Goal: Task Accomplishment & Management: Use online tool/utility

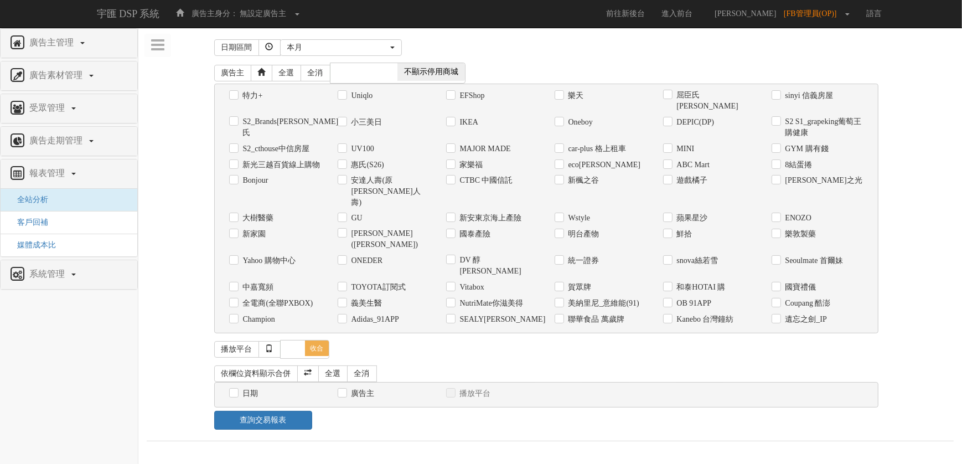
click at [396, 173] on div "安達人壽(原[PERSON_NAME]人壽)" at bounding box center [383, 192] width 108 height 38
click at [395, 175] on label "安達人壽(原[PERSON_NAME]人壽)" at bounding box center [389, 191] width 81 height 33
click at [345, 177] on input "安達人壽(原[PERSON_NAME]人壽)" at bounding box center [341, 180] width 7 height 7
checkbox input "true"
drag, startPoint x: 241, startPoint y: 352, endPoint x: 247, endPoint y: 352, distance: 6.1
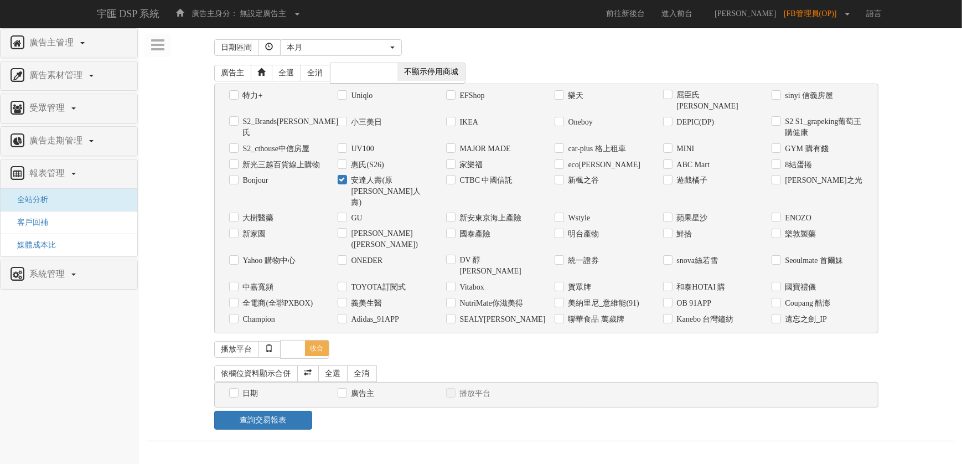
click at [242, 388] on label "日期" at bounding box center [249, 393] width 18 height 11
click at [236, 390] on input "日期" at bounding box center [232, 393] width 7 height 7
checkbox input "true"
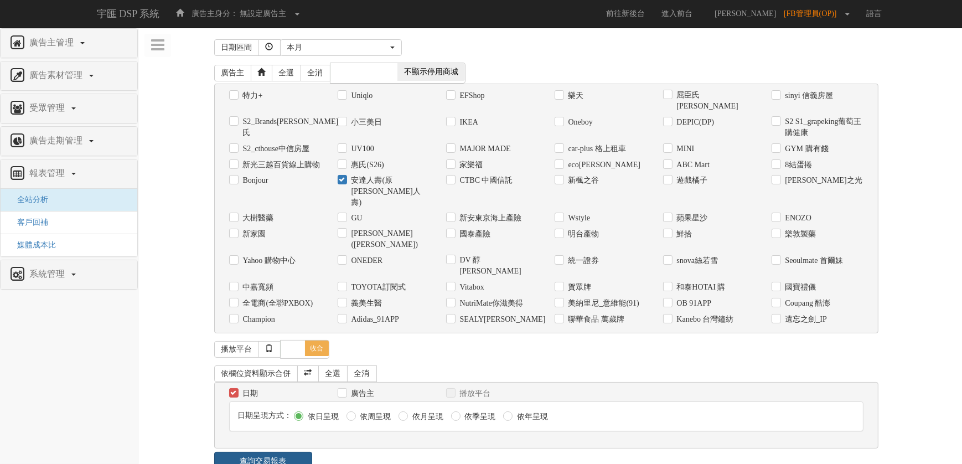
click at [278, 452] on link "查詢交易報表" at bounding box center [263, 461] width 99 height 19
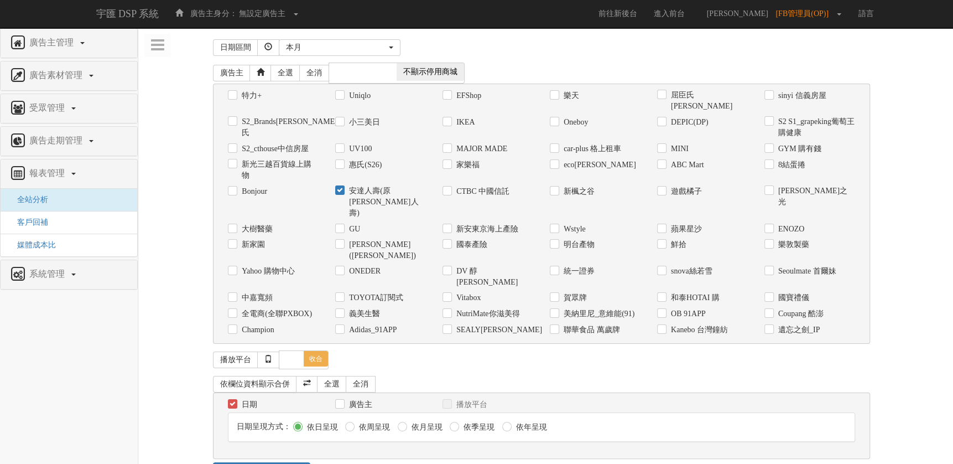
click at [421, 422] on label "依月呈現" at bounding box center [426, 427] width 34 height 11
click at [405, 423] on input "依月呈現" at bounding box center [401, 426] width 7 height 7
radio input "true"
click at [385, 48] on div "本月" at bounding box center [336, 47] width 101 height 11
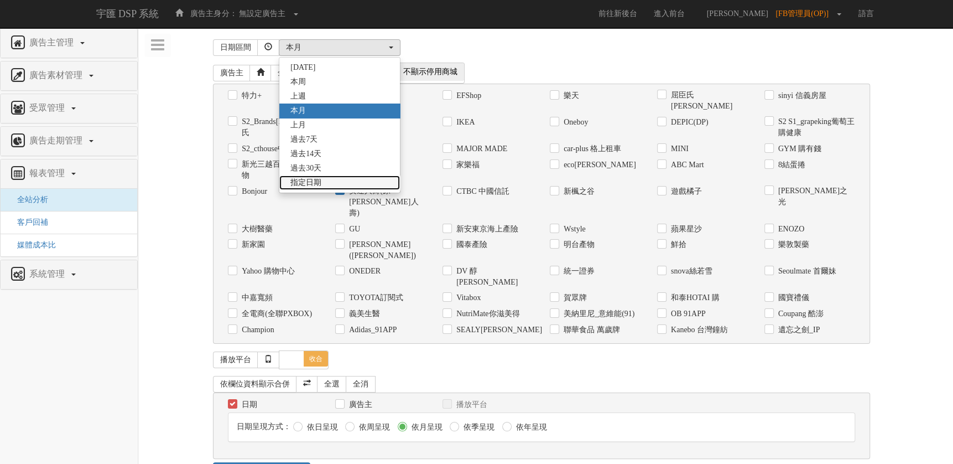
click at [315, 185] on span "指定日期" at bounding box center [306, 182] width 31 height 11
select select "Custom"
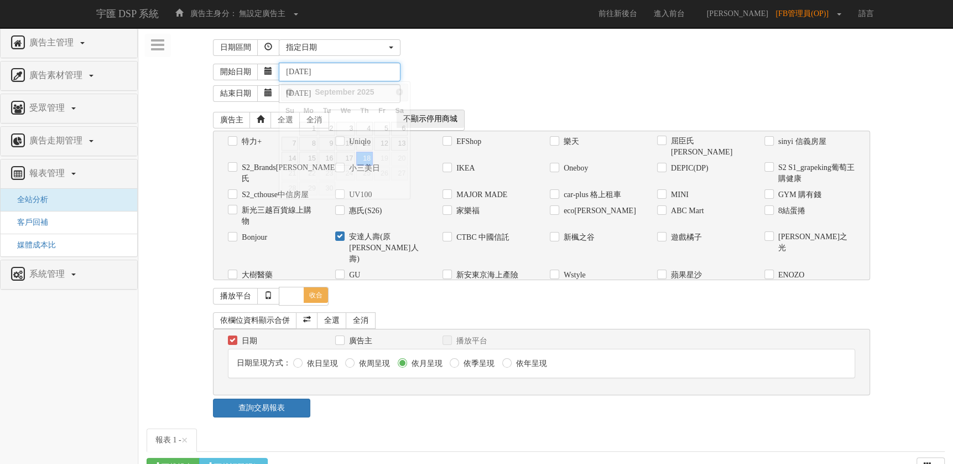
click at [324, 66] on input "[DATE]" at bounding box center [340, 72] width 122 height 19
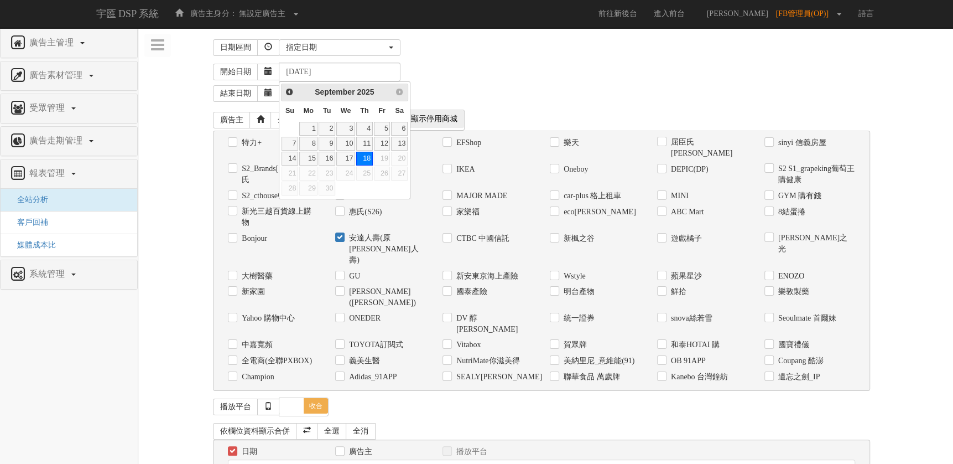
click at [297, 93] on div "Prev Next [DATE]" at bounding box center [344, 93] width 127 height 18
click at [292, 90] on span "Prev" at bounding box center [289, 91] width 9 height 9
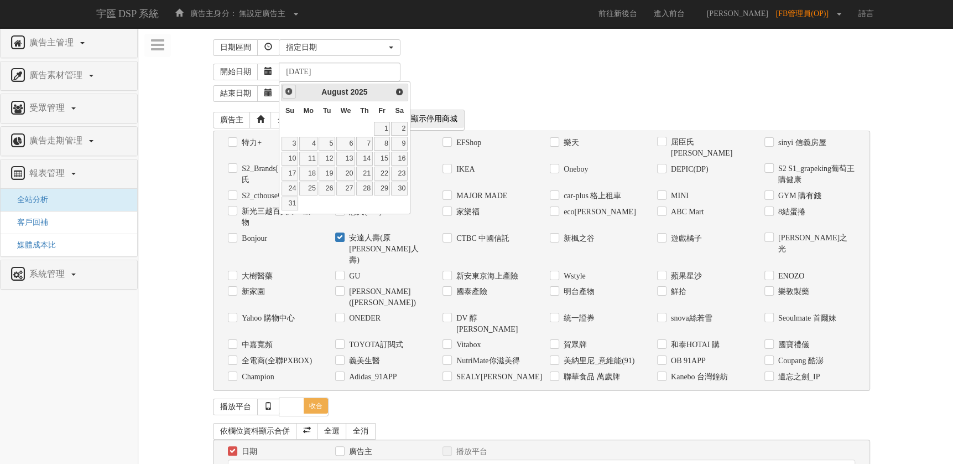
click at [292, 90] on span "Prev" at bounding box center [288, 91] width 9 height 9
click at [289, 91] on span "Prev" at bounding box center [288, 91] width 9 height 9
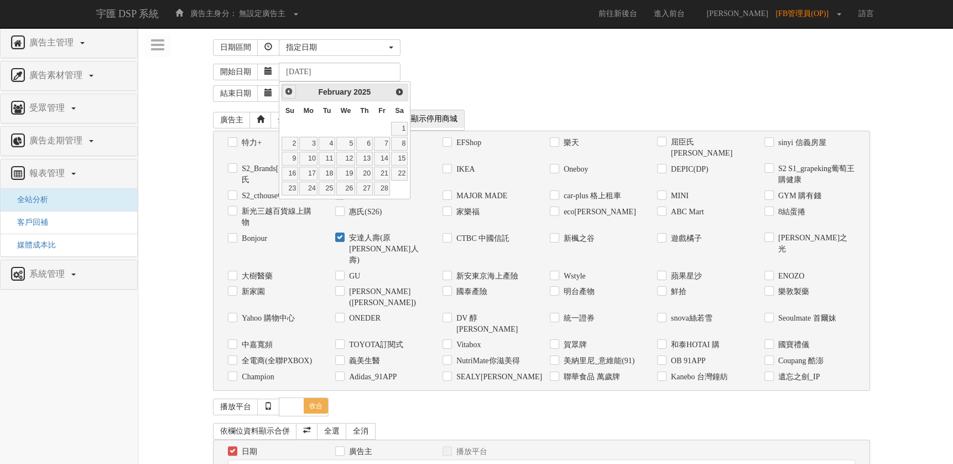
click at [289, 91] on span "Prev" at bounding box center [288, 91] width 9 height 9
click at [352, 129] on link "1" at bounding box center [345, 129] width 19 height 14
type input "[DATE]"
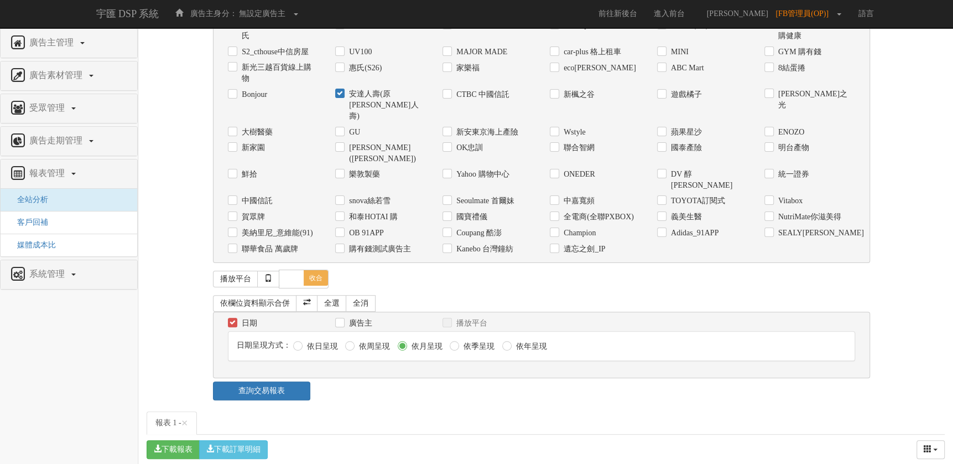
scroll to position [166, 0]
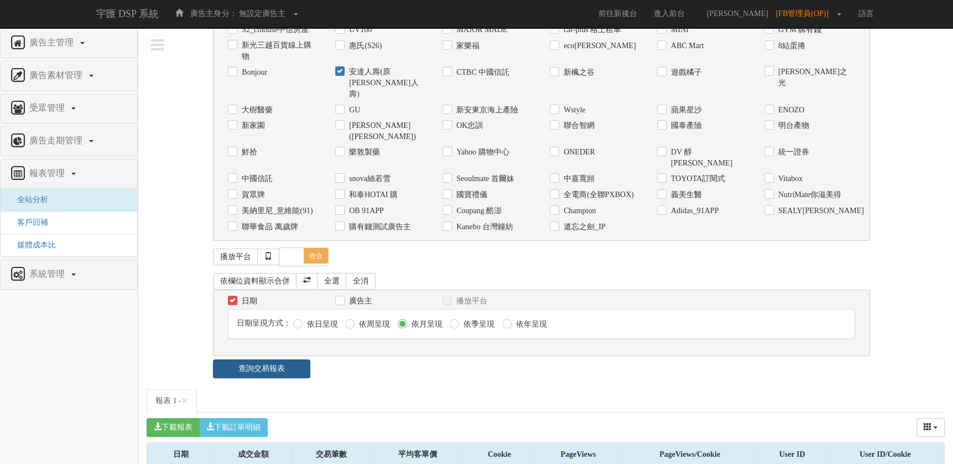
click at [283, 359] on link "查詢交易報表" at bounding box center [261, 368] width 97 height 19
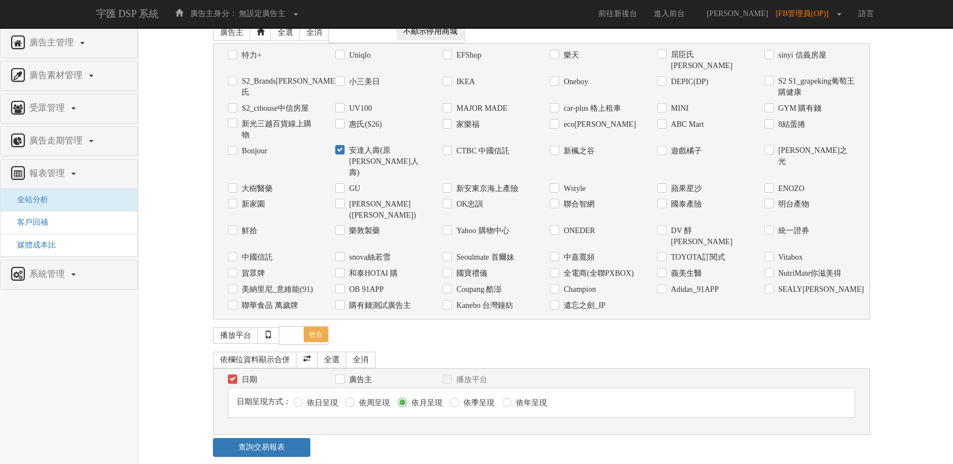
scroll to position [221, 0]
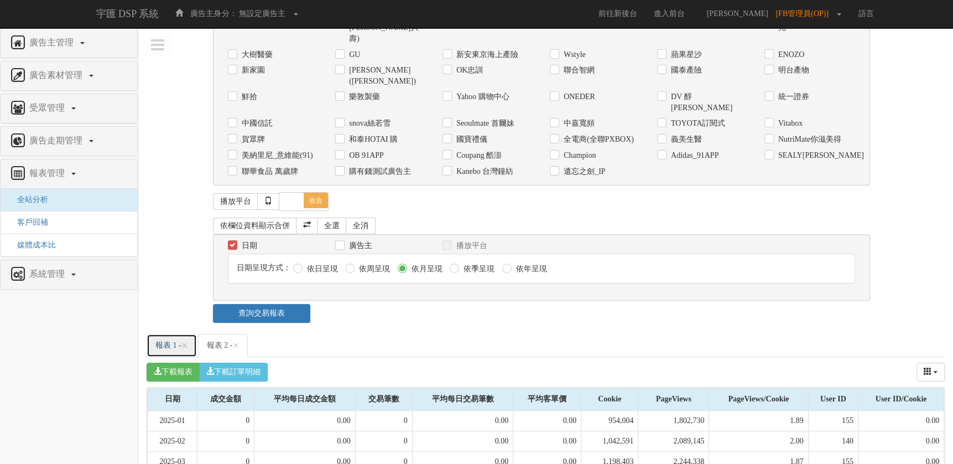
click at [178, 334] on link "報表 1 - ×" at bounding box center [172, 345] width 50 height 23
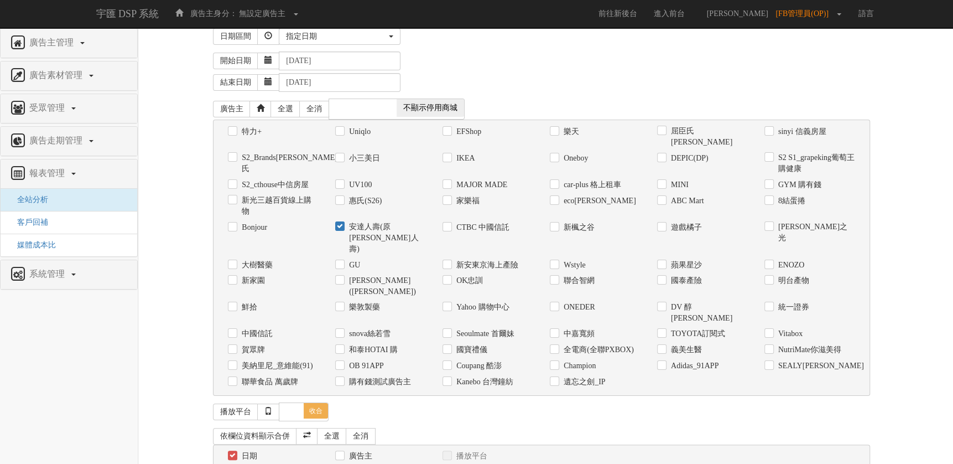
scroll to position [0, 0]
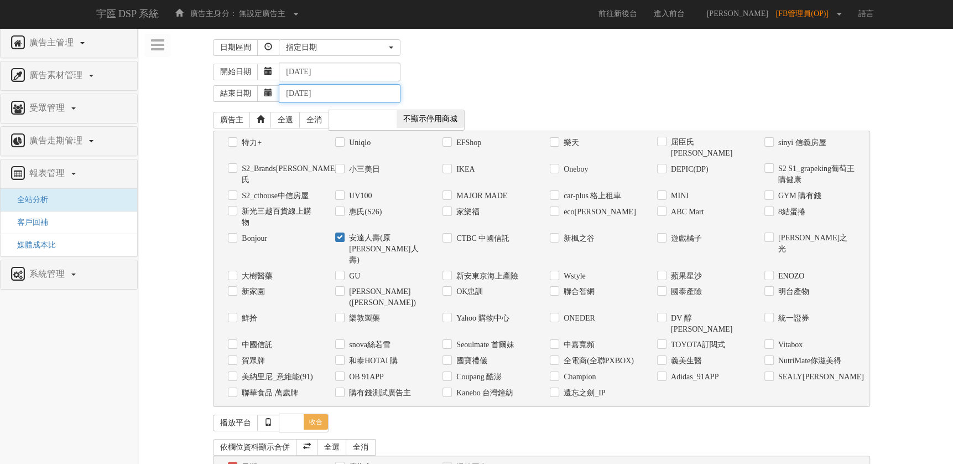
click at [361, 90] on input "[DATE]" at bounding box center [340, 93] width 122 height 19
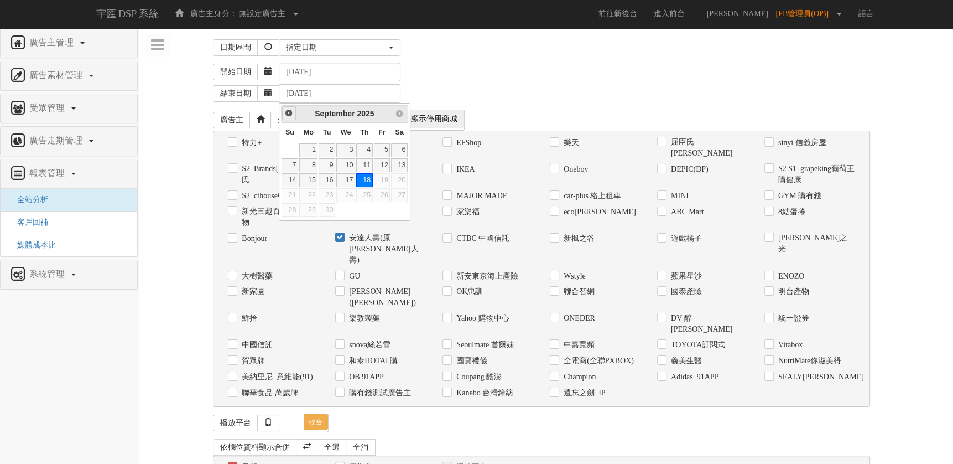
click at [291, 113] on span "Prev" at bounding box center [288, 112] width 9 height 9
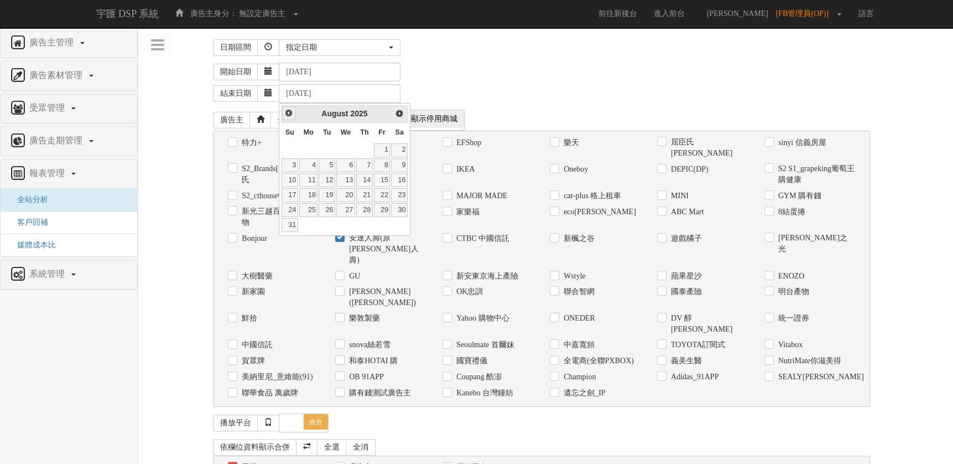
click at [291, 113] on span "Prev" at bounding box center [288, 112] width 9 height 9
click at [314, 211] on link "30" at bounding box center [308, 210] width 18 height 14
type input "[DATE]"
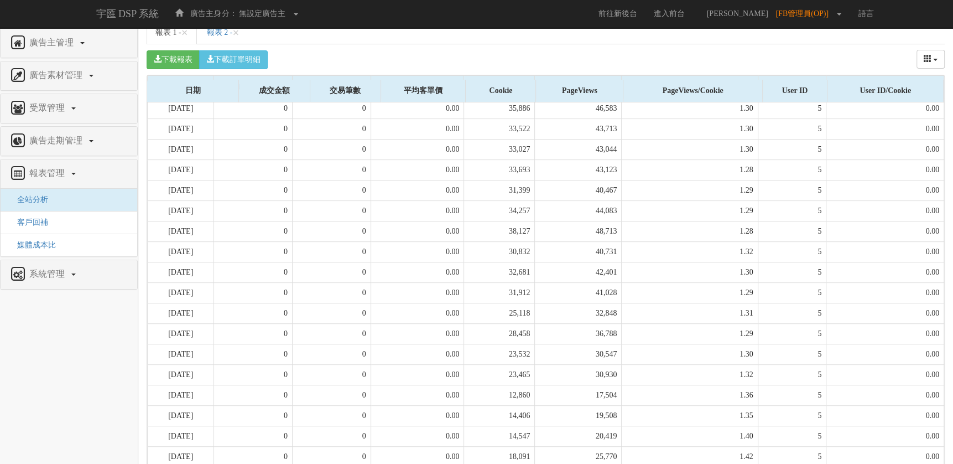
scroll to position [92, 0]
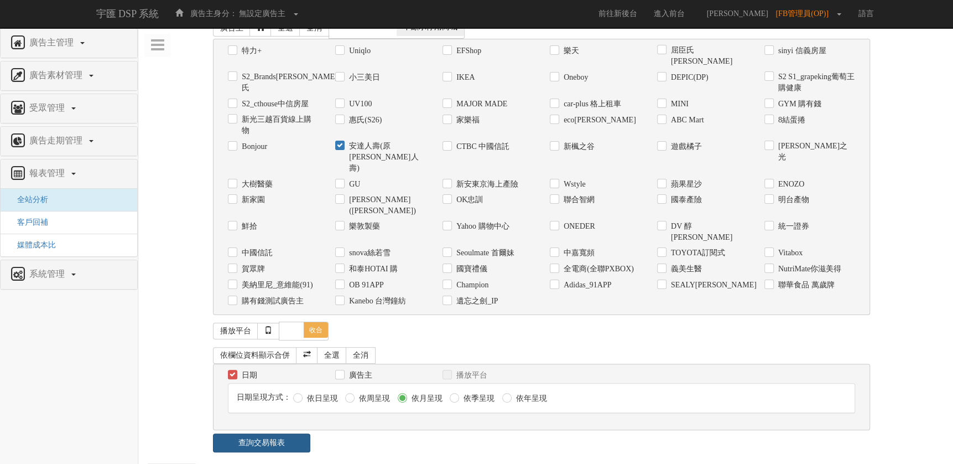
click at [283, 433] on link "查詢交易報表" at bounding box center [261, 442] width 97 height 19
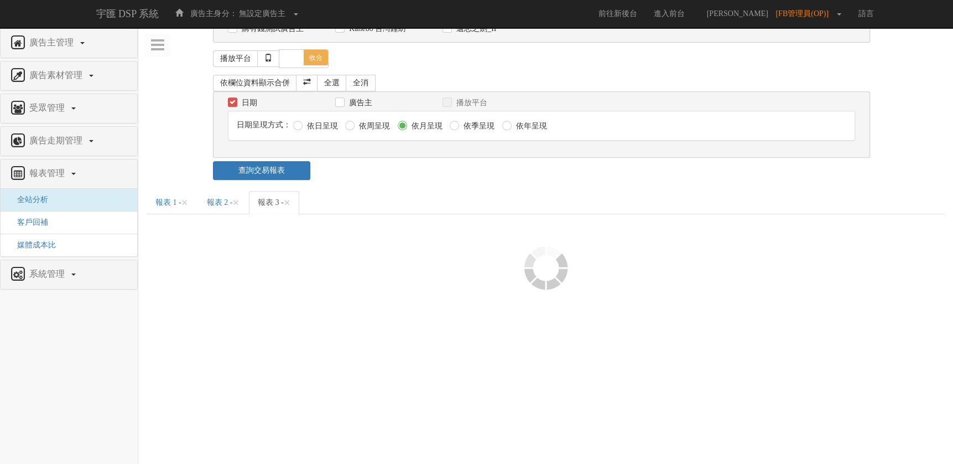
scroll to position [305, 0]
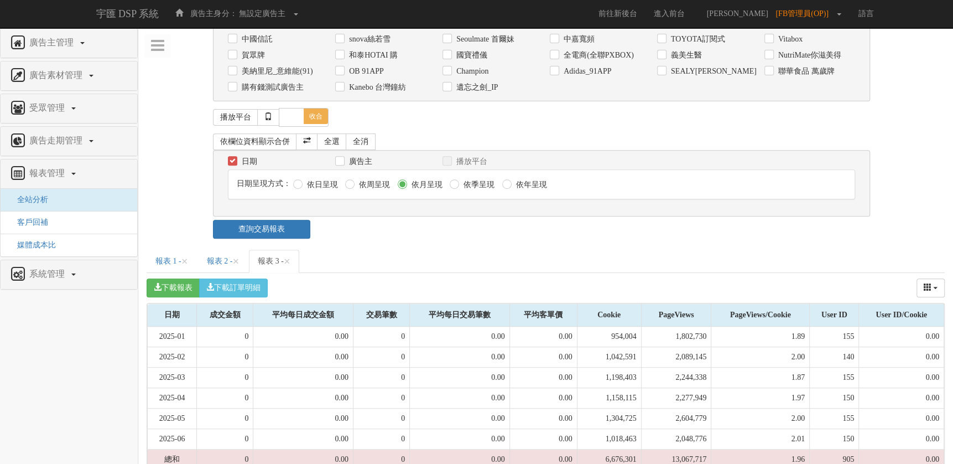
drag, startPoint x: 598, startPoint y: 445, endPoint x: 578, endPoint y: 444, distance: 20.5
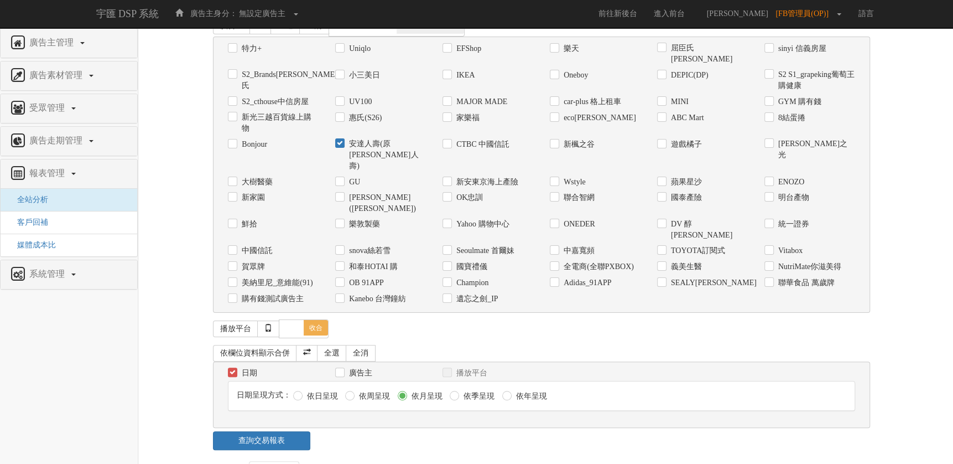
scroll to position [111, 0]
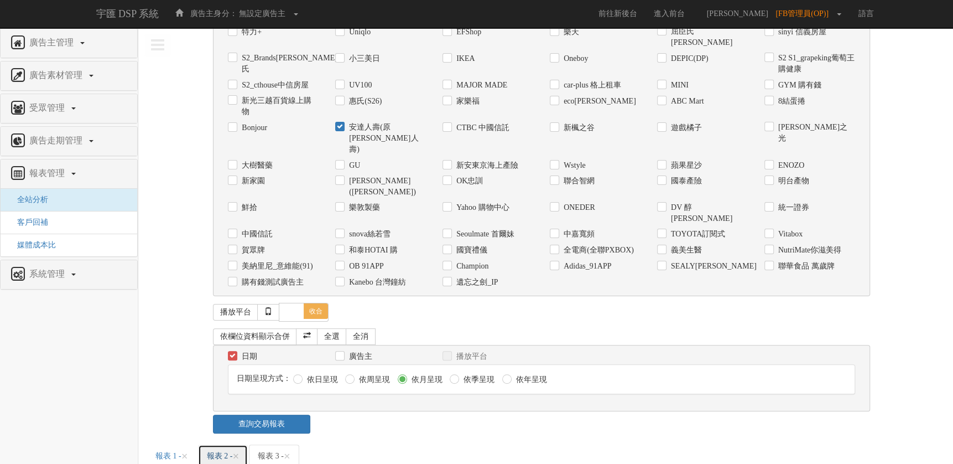
click at [237, 444] on link "報表 2 - ×" at bounding box center [223, 455] width 50 height 23
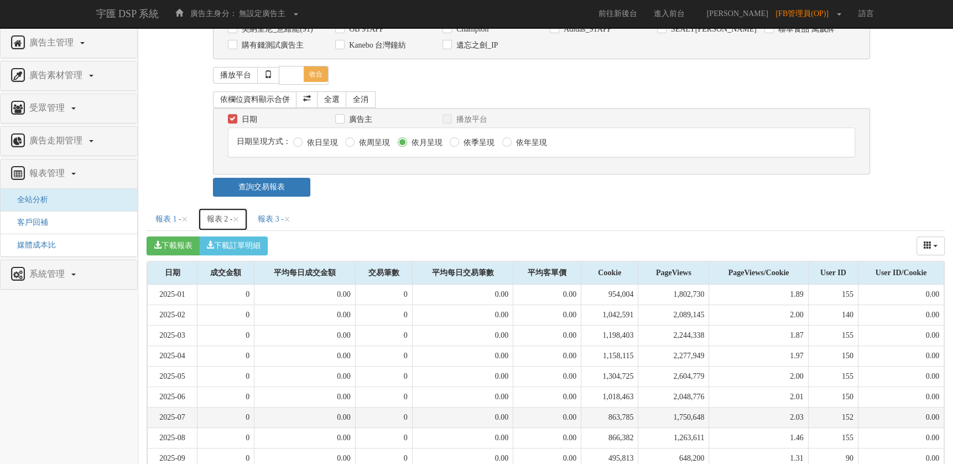
scroll to position [366, 0]
